Goal: Task Accomplishment & Management: Use online tool/utility

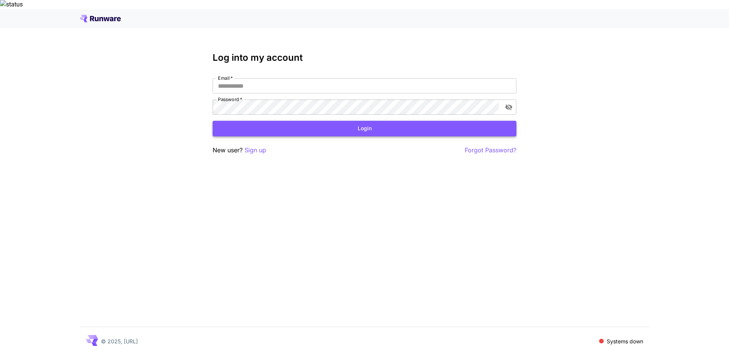
type input "**********"
click at [372, 121] on button "Login" at bounding box center [365, 129] width 304 height 16
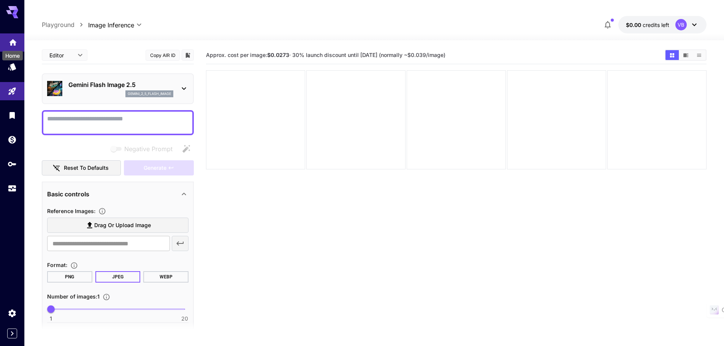
click at [11, 41] on icon "Home" at bounding box center [13, 40] width 8 height 6
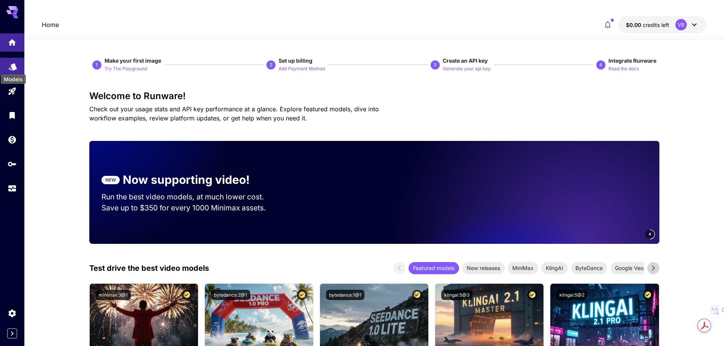
click at [14, 66] on icon "Models" at bounding box center [13, 65] width 8 height 7
